Goal: Task Accomplishment & Management: Use online tool/utility

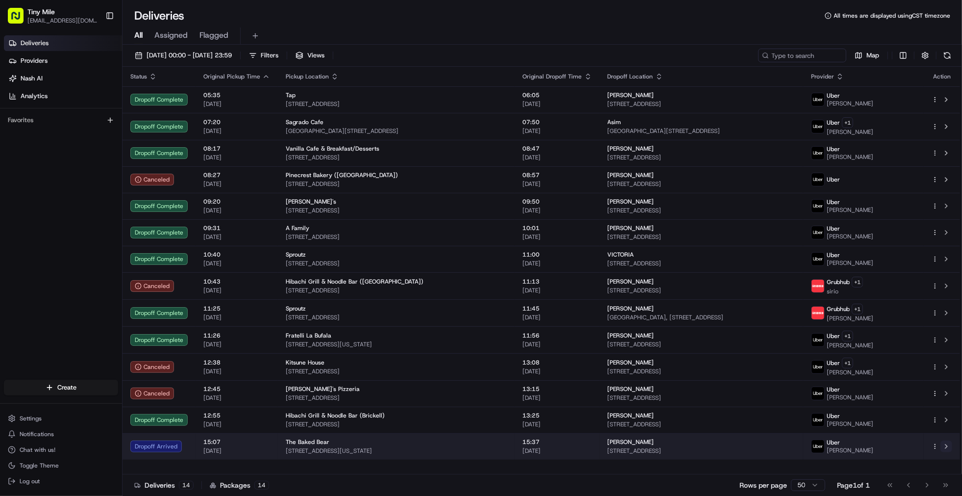
click at [697, 448] on button at bounding box center [947, 446] width 12 height 12
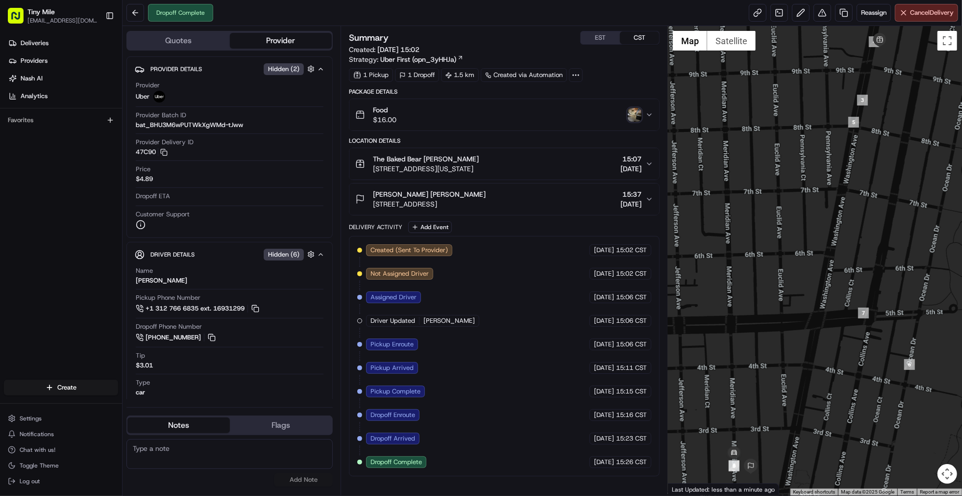
click at [634, 117] on img "button" at bounding box center [635, 115] width 14 height 14
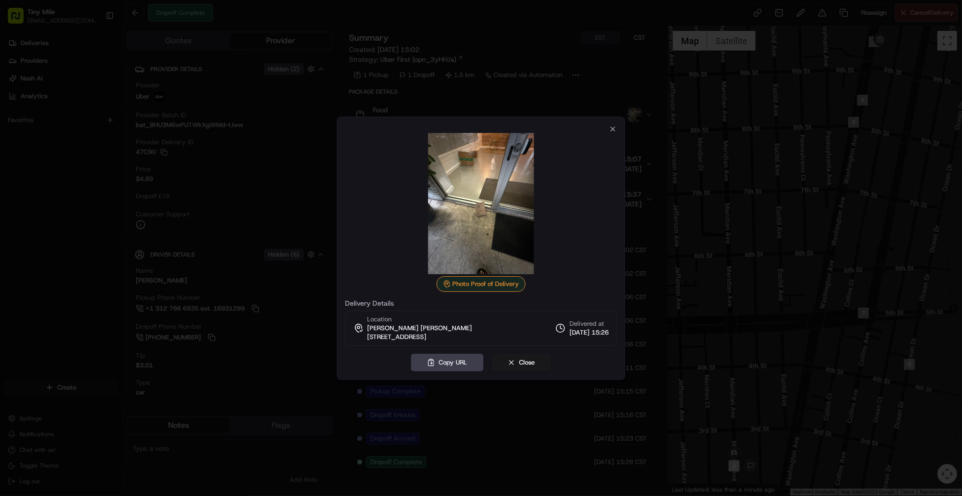
click at [486, 212] on img at bounding box center [480, 203] width 141 height 141
click at [282, 351] on div at bounding box center [481, 248] width 962 height 496
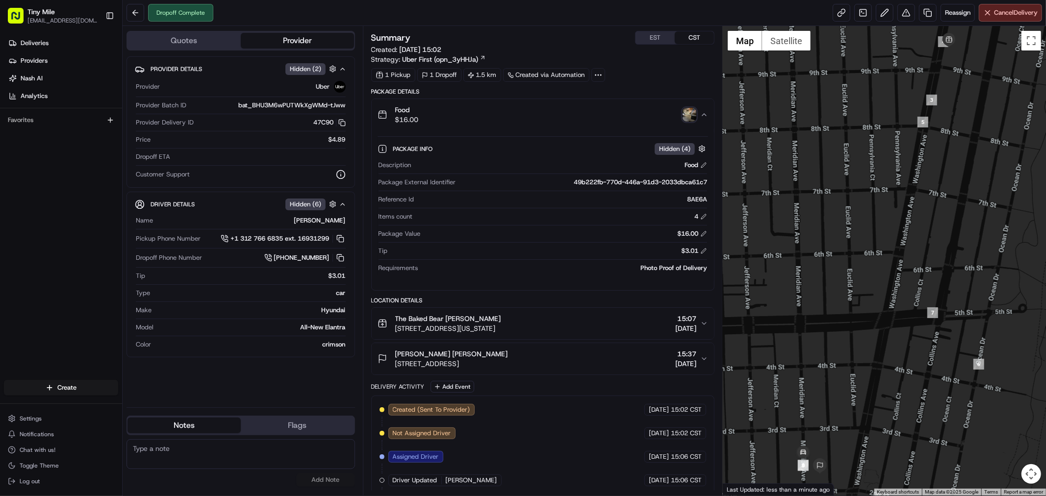
click at [687, 115] on img "button" at bounding box center [689, 115] width 14 height 14
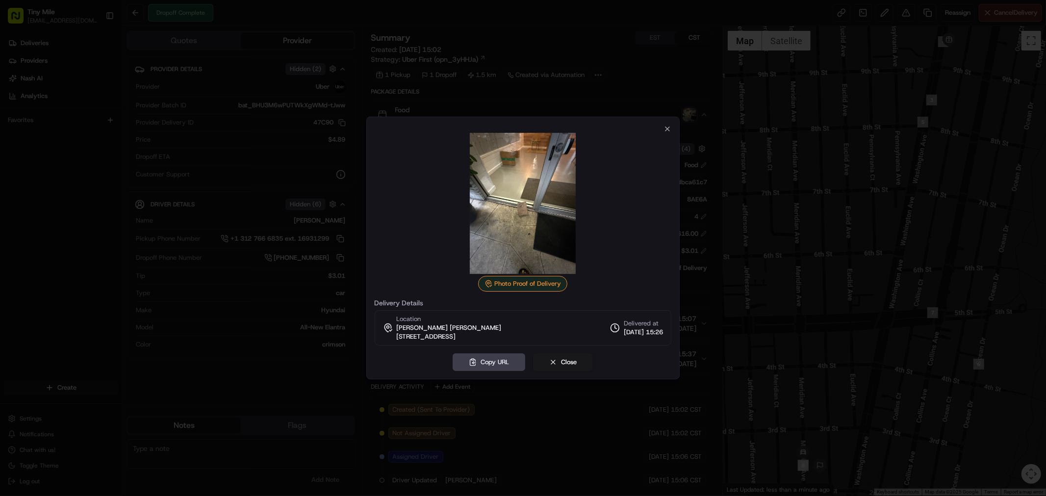
click at [547, 213] on img at bounding box center [522, 203] width 141 height 141
click at [670, 126] on icon "button" at bounding box center [667, 129] width 8 height 8
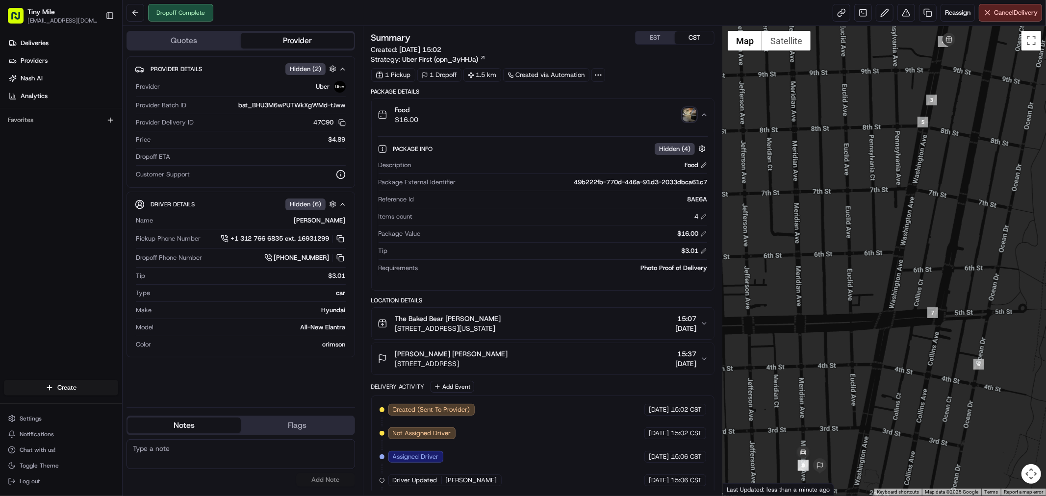
click at [689, 118] on img "button" at bounding box center [689, 115] width 14 height 14
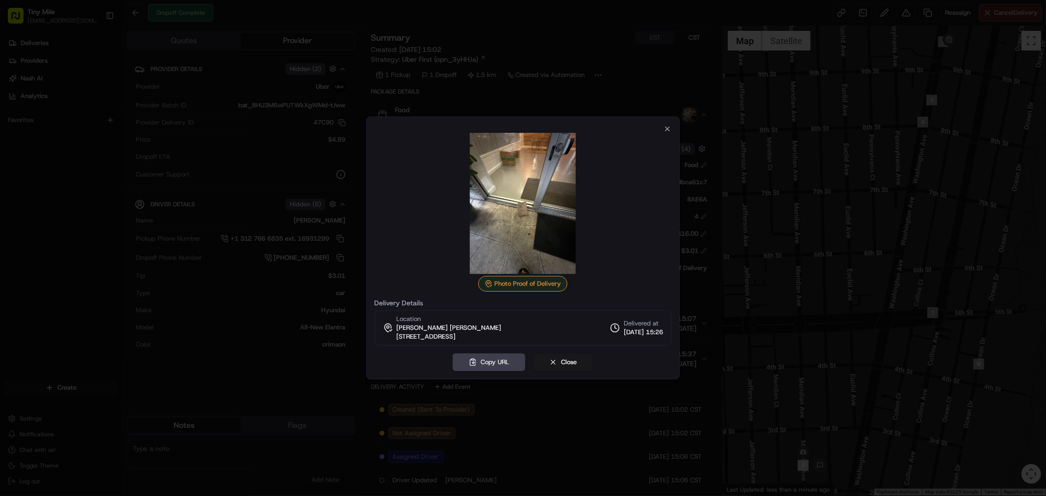
click at [496, 50] on div at bounding box center [523, 248] width 1046 height 496
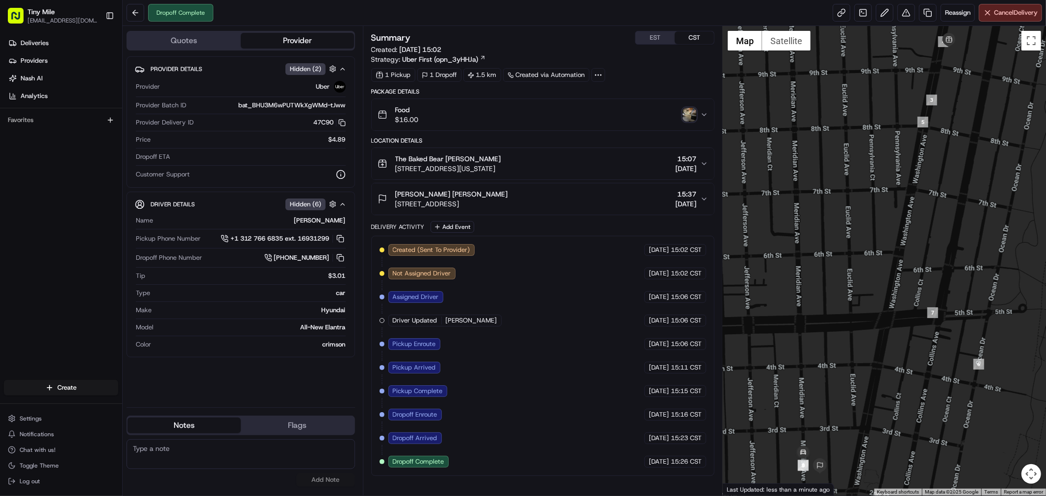
click at [43, 330] on div "Deliveries Providers Nash AI Analytics Favorites" at bounding box center [61, 208] width 122 height 354
click at [688, 114] on img "button" at bounding box center [689, 115] width 14 height 14
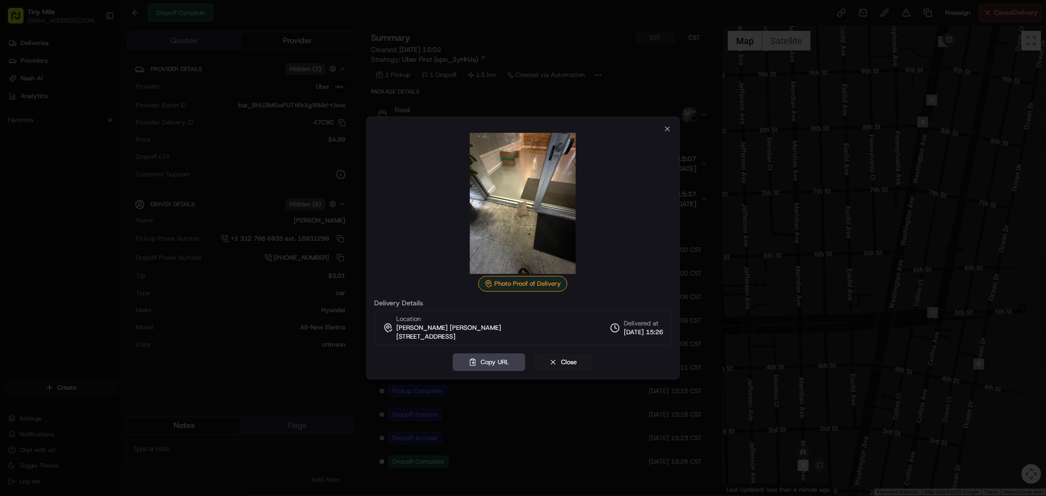
click at [763, 97] on div at bounding box center [523, 248] width 1046 height 496
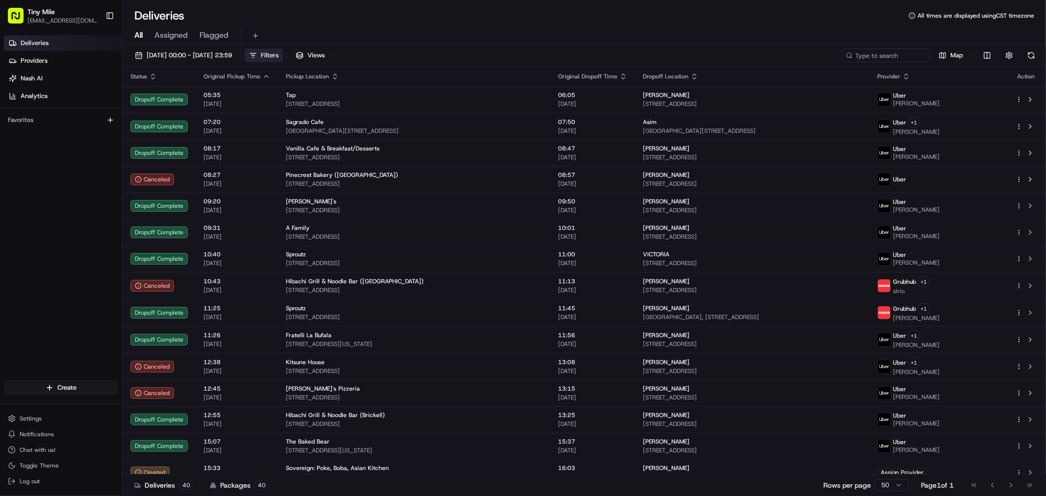
drag, startPoint x: 309, startPoint y: 55, endPoint x: 309, endPoint y: 60, distance: 5.4
click at [278, 55] on span "Filters" at bounding box center [270, 55] width 18 height 9
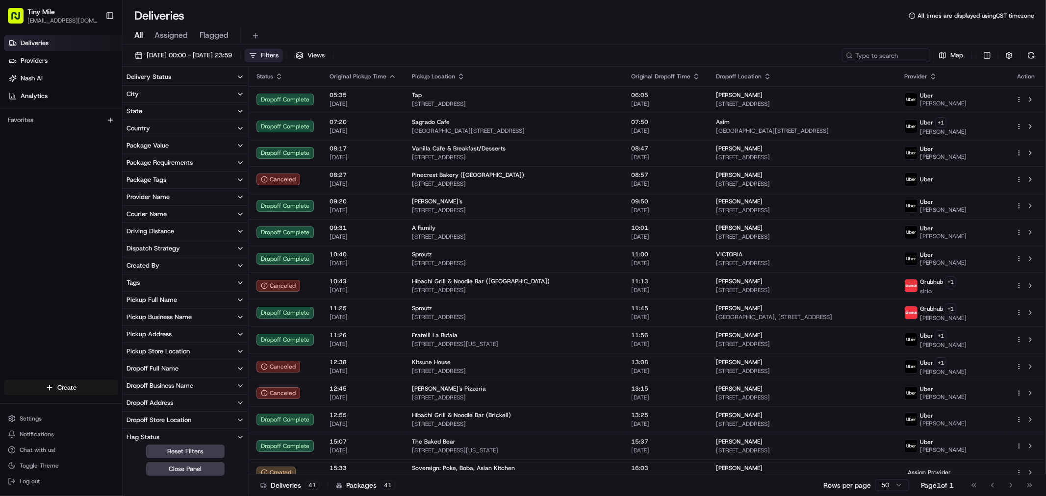
click at [133, 34] on div "All Assigned Flagged" at bounding box center [584, 35] width 923 height 17
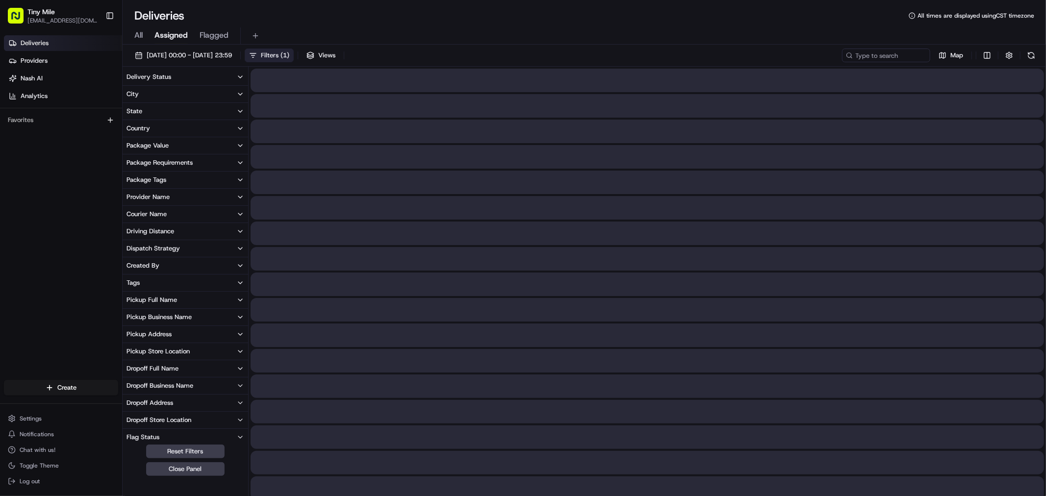
click at [171, 32] on span "Assigned" at bounding box center [170, 35] width 33 height 12
